Goal: Information Seeking & Learning: Learn about a topic

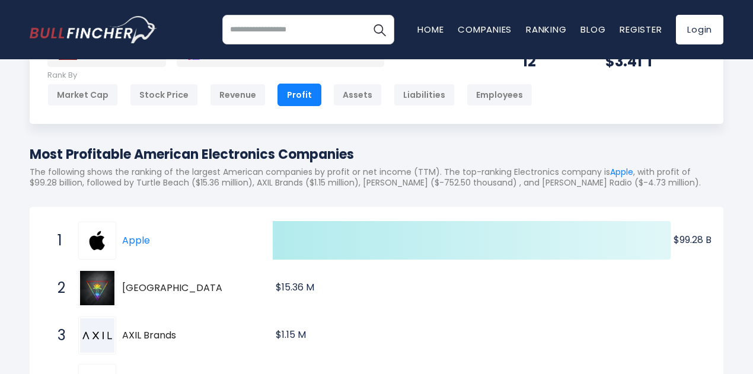
scroll to position [39, 0]
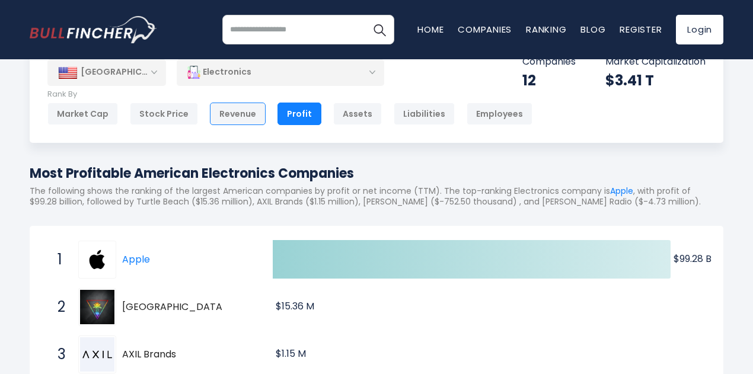
click at [213, 112] on div "Revenue" at bounding box center [238, 114] width 56 height 23
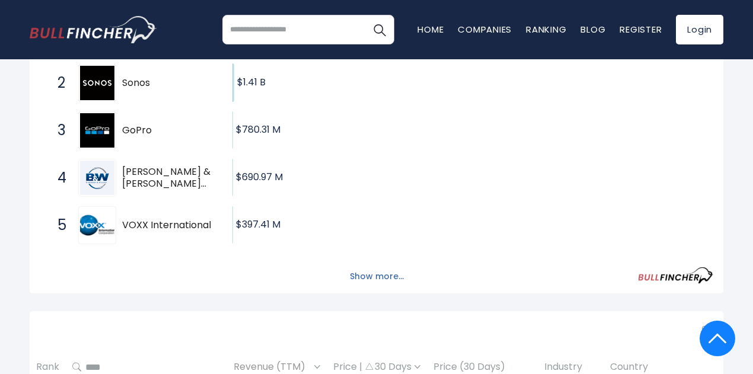
scroll to position [237, 0]
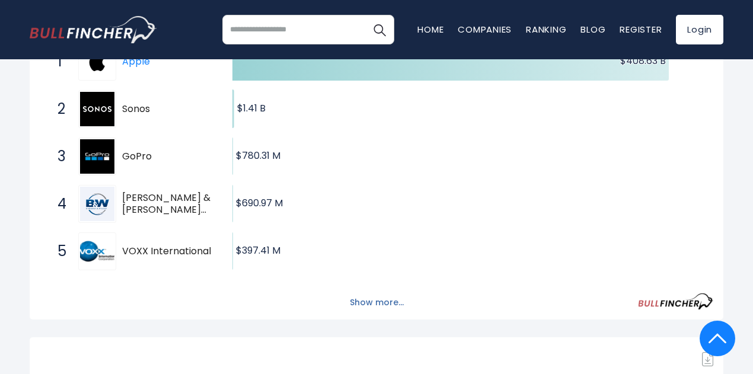
click at [356, 313] on button "Show more..." at bounding box center [377, 303] width 68 height 20
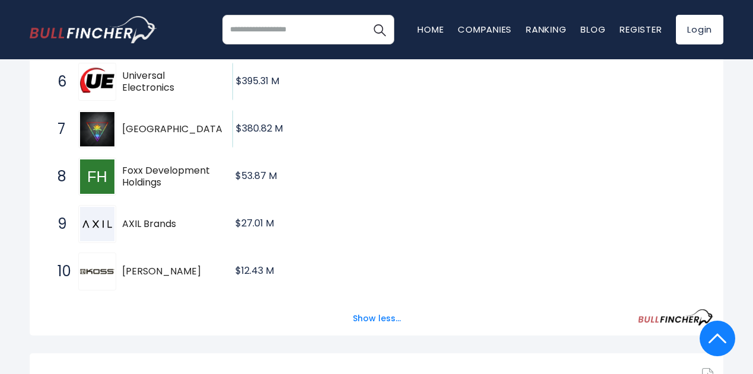
scroll to position [474, 0]
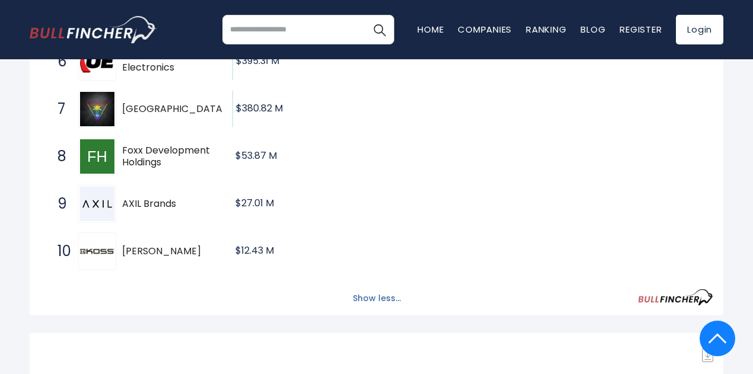
click at [353, 308] on button "Show less..." at bounding box center [377, 299] width 62 height 20
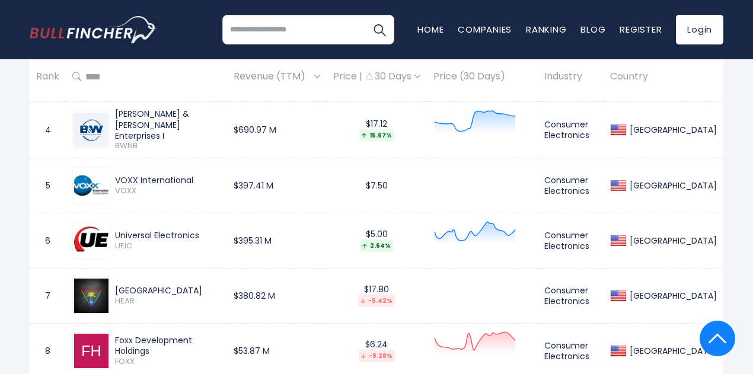
scroll to position [652, 0]
